Goal: Information Seeking & Learning: Stay updated

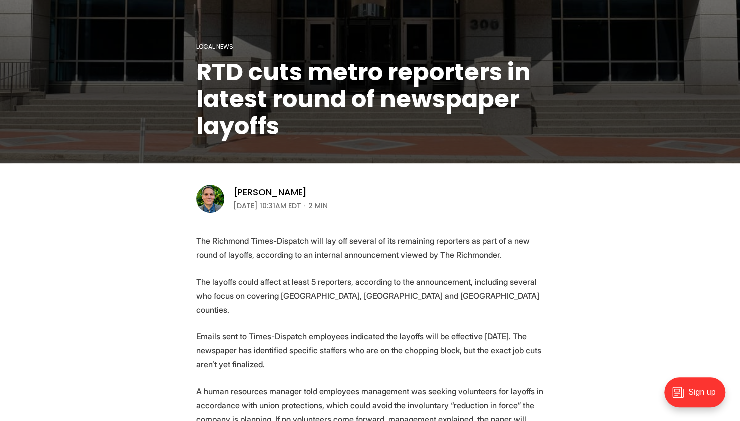
scroll to position [167, 0]
